Goal: Transaction & Acquisition: Purchase product/service

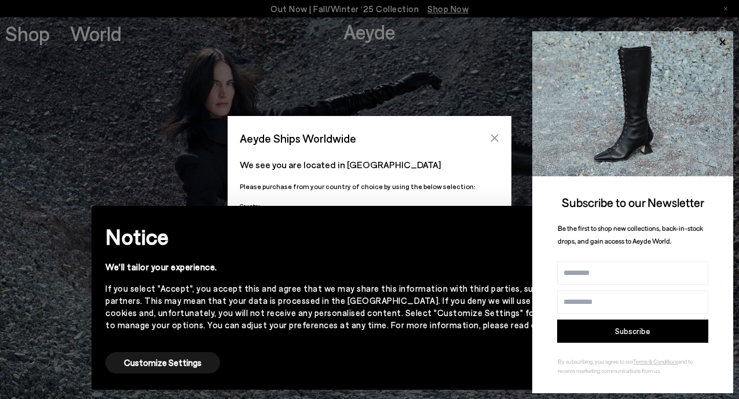
click at [497, 137] on icon "Close" at bounding box center [494, 137] width 9 height 9
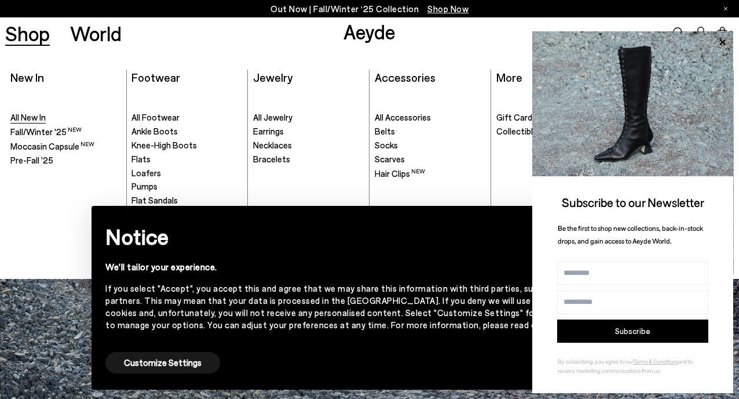
click at [45, 118] on span "All New In" at bounding box center [27, 117] width 35 height 10
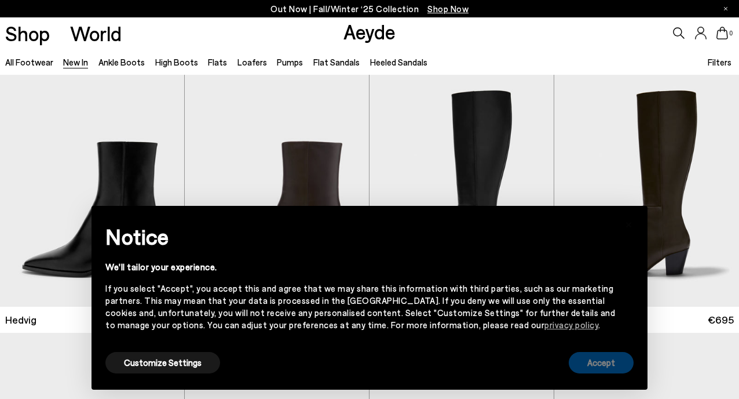
click at [589, 363] on button "Accept" at bounding box center [601, 362] width 65 height 21
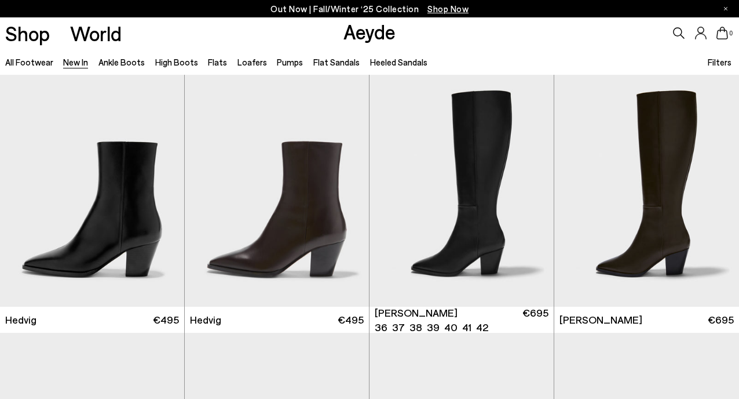
scroll to position [357, 0]
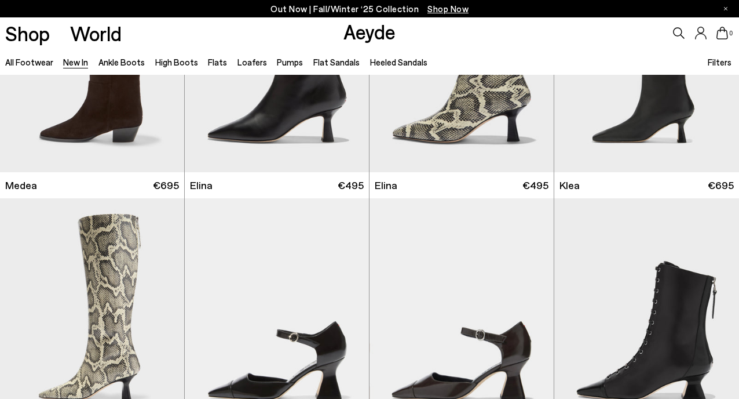
scroll to position [1244, 0]
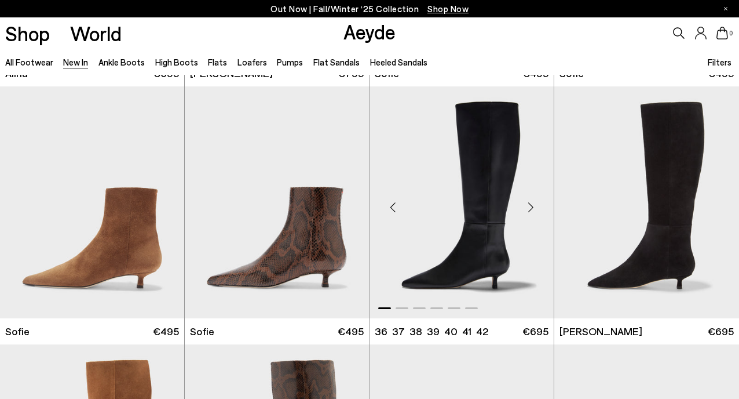
scroll to position [3342, 0]
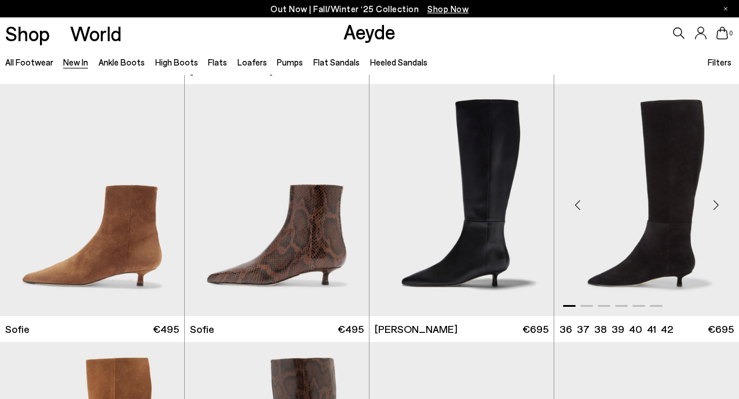
click at [717, 204] on div "Next slide" at bounding box center [716, 204] width 35 height 35
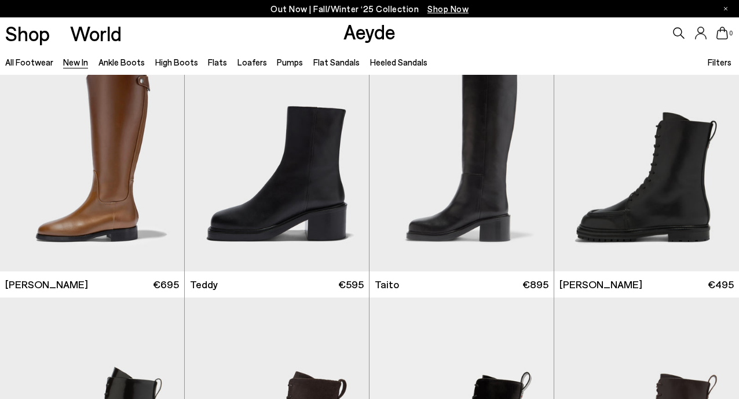
scroll to position [4959, 0]
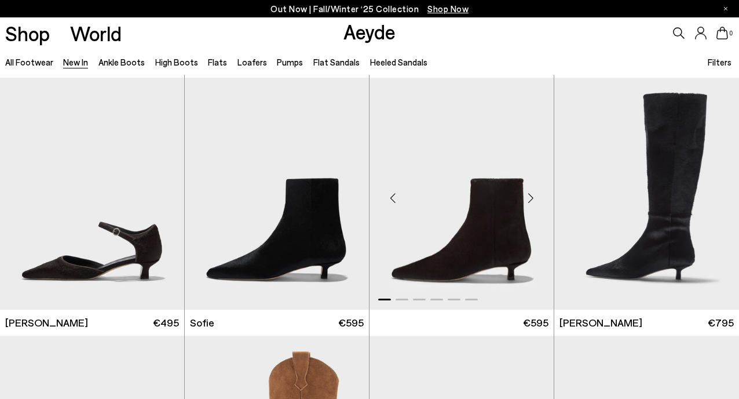
scroll to position [6053, 0]
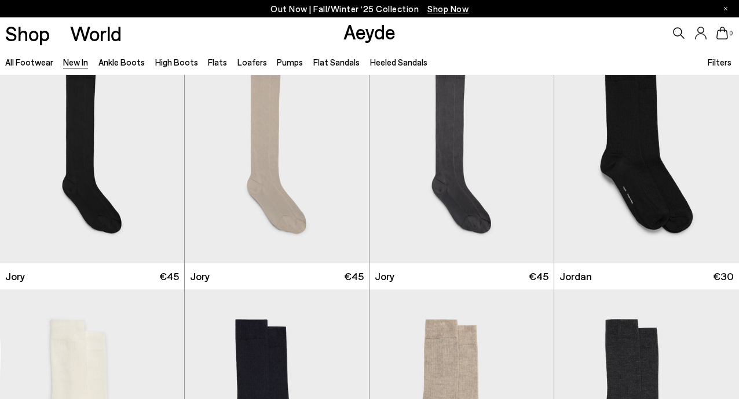
scroll to position [8087, 0]
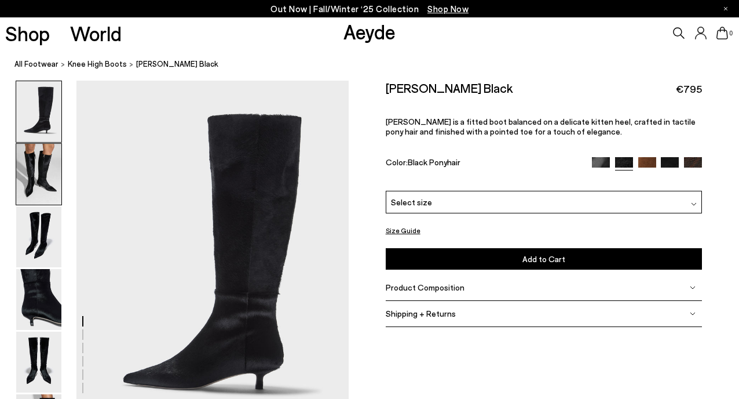
click at [48, 184] on img at bounding box center [38, 174] width 45 height 61
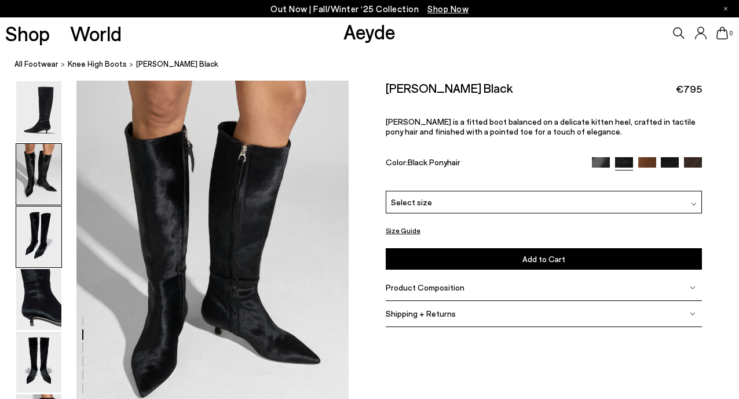
click at [41, 253] on img at bounding box center [38, 236] width 45 height 61
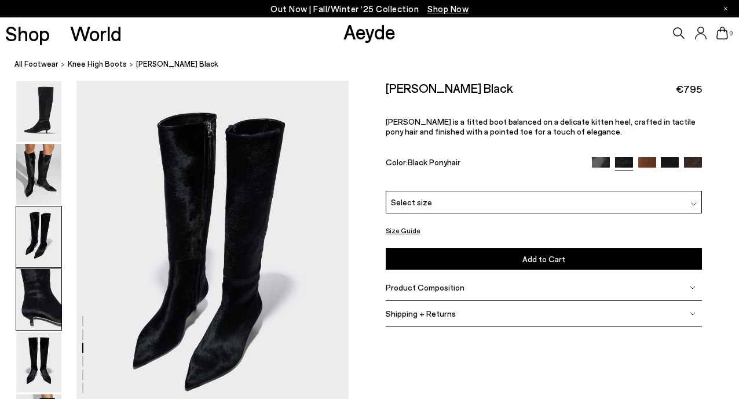
click at [35, 302] on img at bounding box center [38, 299] width 45 height 61
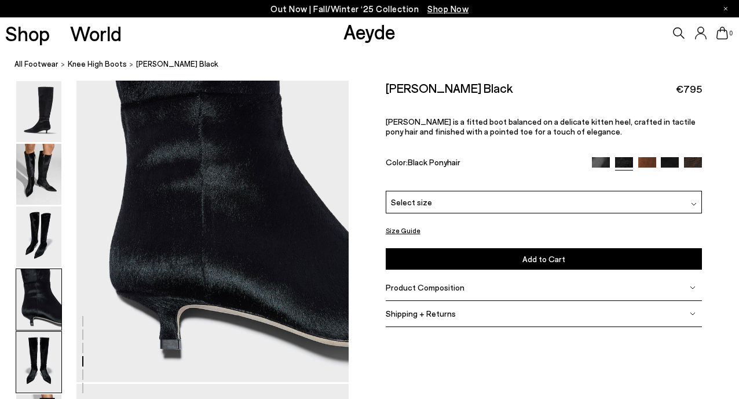
click at [45, 377] on img at bounding box center [38, 361] width 45 height 61
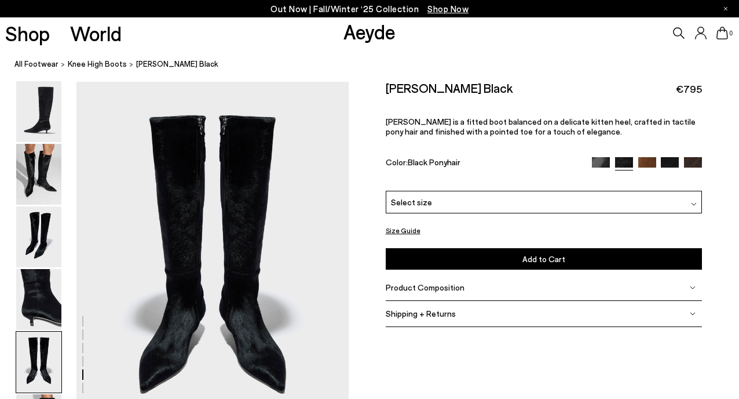
scroll to position [1460, 0]
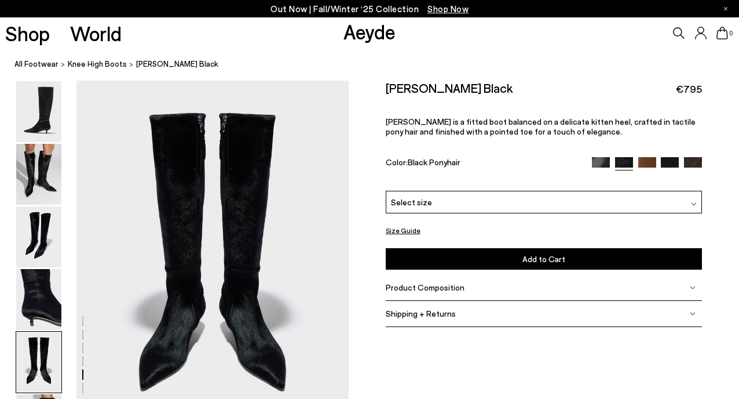
click at [600, 163] on img at bounding box center [601, 165] width 18 height 18
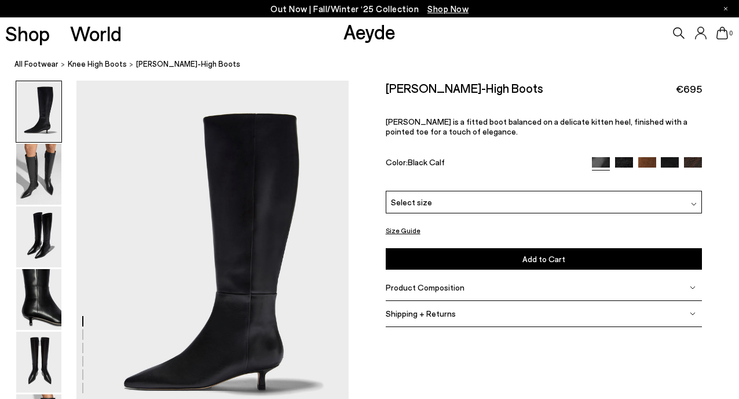
click at [666, 163] on img at bounding box center [670, 166] width 18 height 18
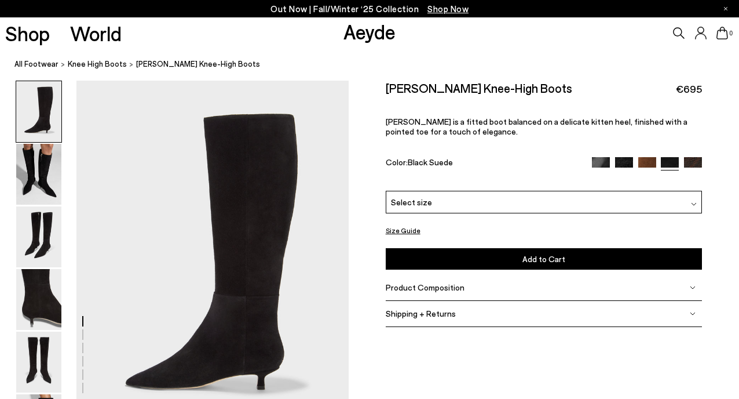
click at [696, 160] on img at bounding box center [693, 166] width 18 height 18
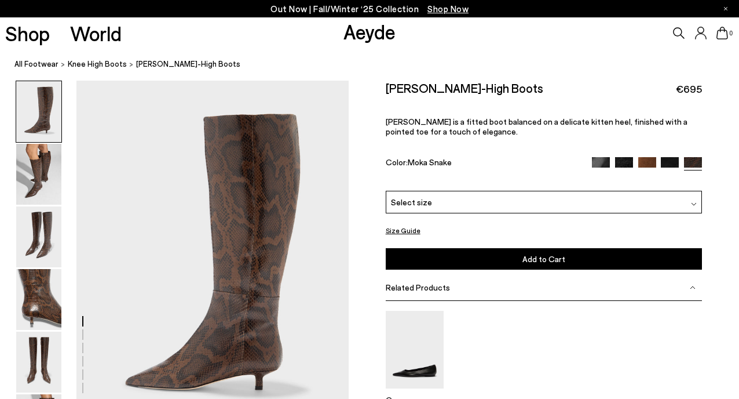
click at [627, 165] on img at bounding box center [624, 166] width 18 height 18
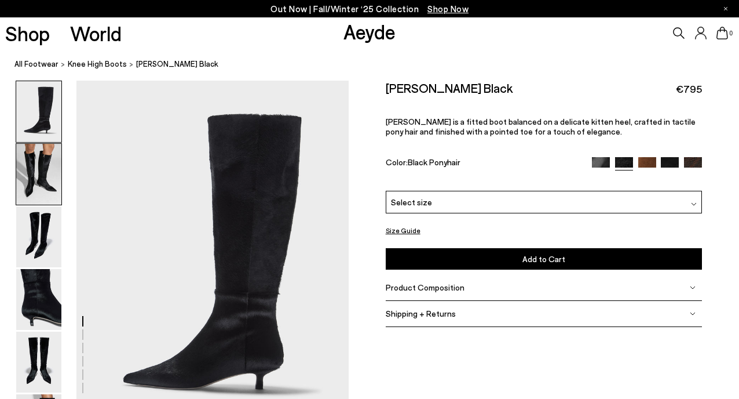
click at [36, 197] on img at bounding box center [38, 174] width 45 height 61
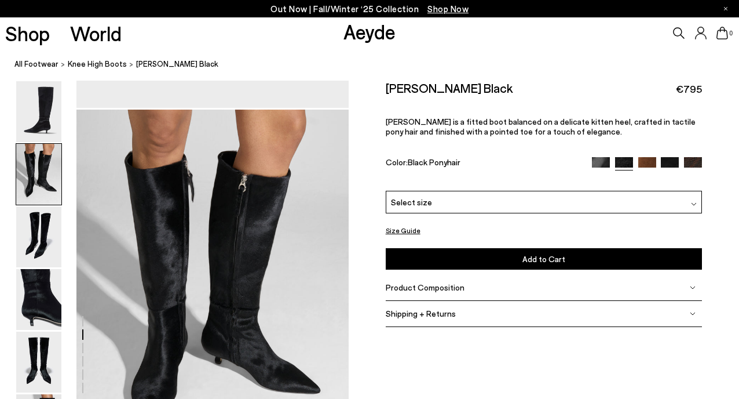
scroll to position [366, 0]
